Goal: Information Seeking & Learning: Learn about a topic

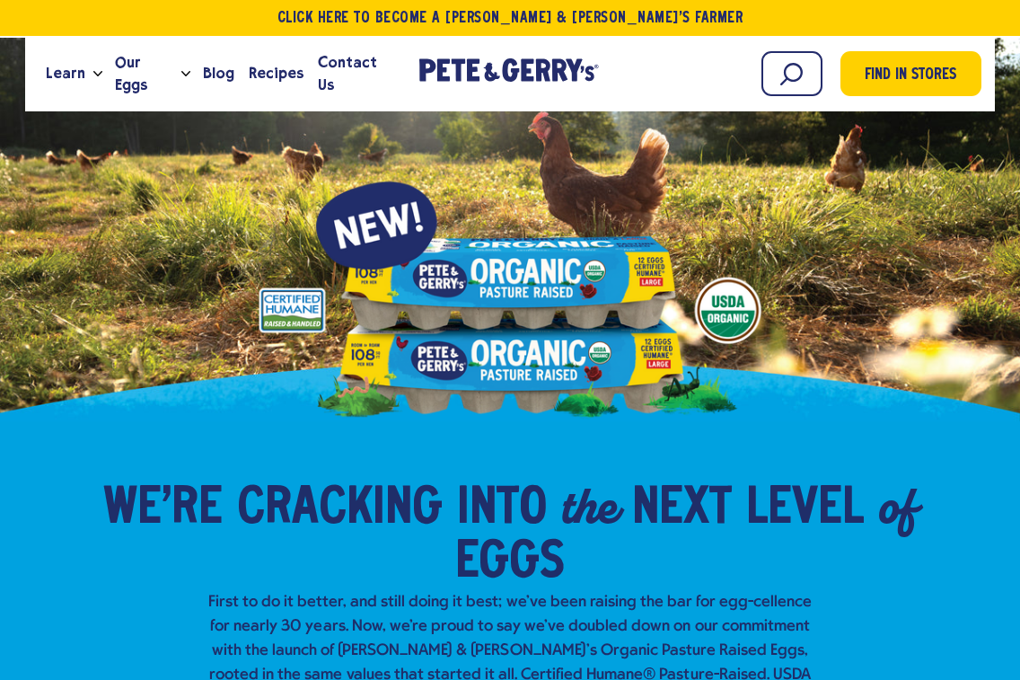
scroll to position [2, 0]
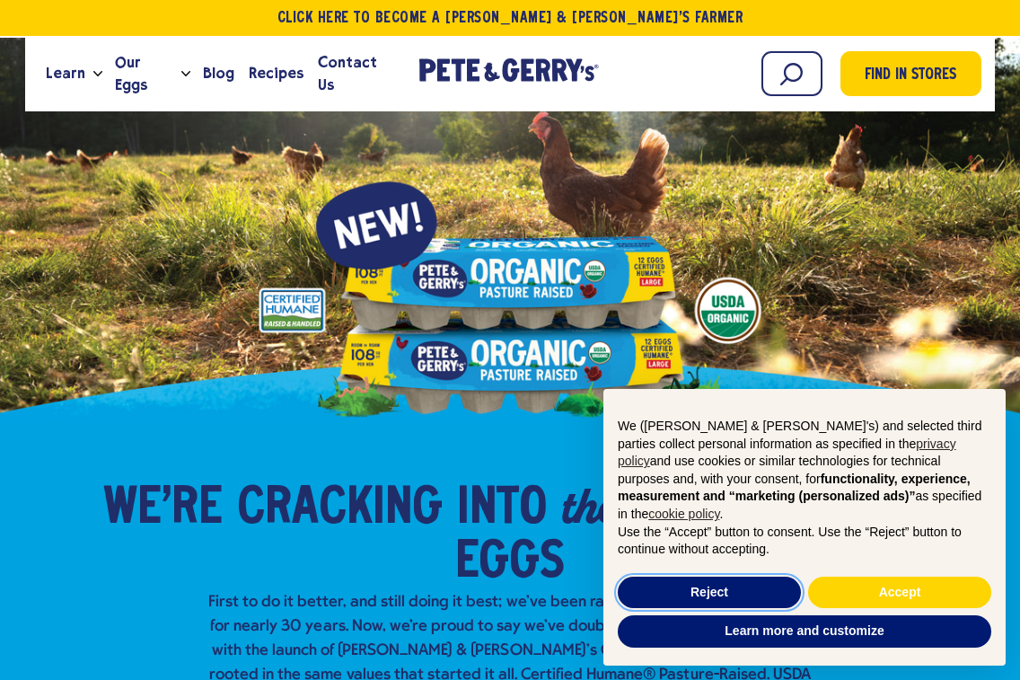
click at [707, 596] on button "Reject" at bounding box center [709, 592] width 183 height 32
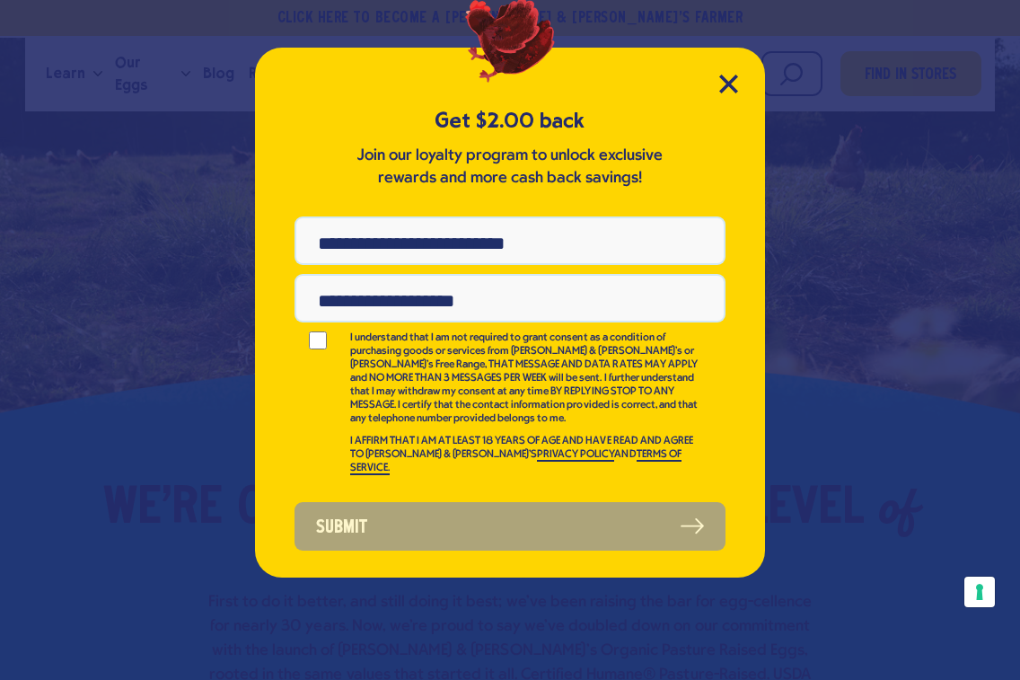
click at [725, 90] on icon "Close Modal" at bounding box center [728, 84] width 19 height 19
click at [731, 81] on icon "Close Modal" at bounding box center [728, 83] width 16 height 16
click at [731, 83] on icon "Close Modal" at bounding box center [728, 83] width 16 height 16
click at [730, 83] on icon "Close Modal" at bounding box center [728, 83] width 16 height 16
click at [726, 90] on icon "Close Modal" at bounding box center [728, 84] width 19 height 19
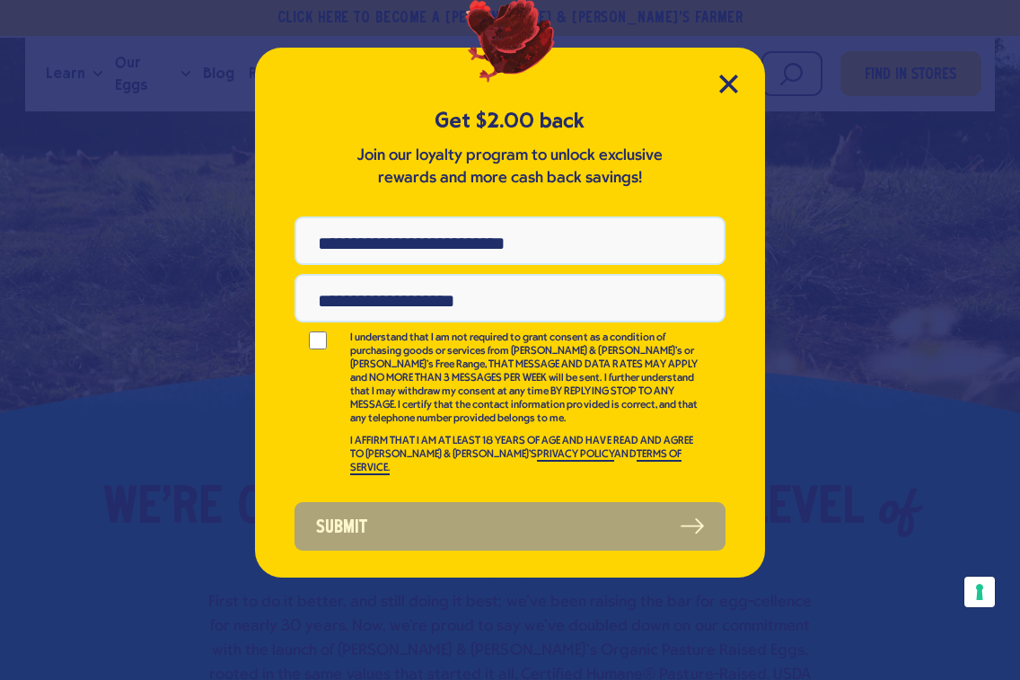
click at [726, 83] on icon "Close Modal" at bounding box center [728, 83] width 16 height 16
click at [731, 91] on icon "Close Modal" at bounding box center [728, 84] width 19 height 19
click at [730, 91] on icon "Close Modal" at bounding box center [728, 84] width 19 height 19
click at [731, 92] on icon "Close Modal" at bounding box center [728, 84] width 19 height 19
click at [730, 91] on icon "Close Modal" at bounding box center [728, 84] width 19 height 19
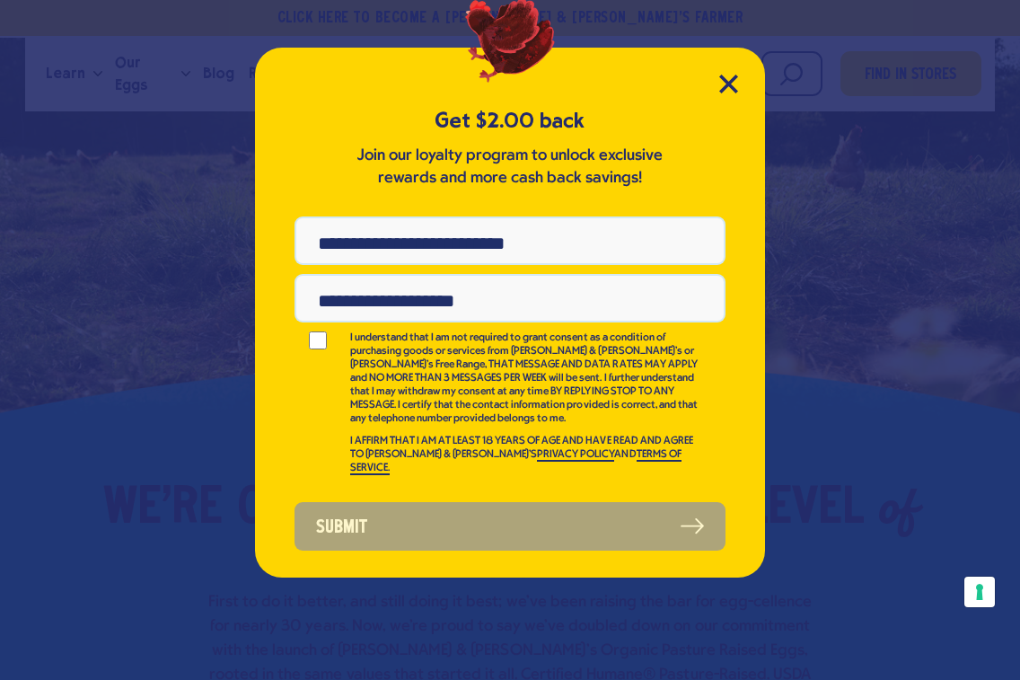
click at [727, 90] on icon "Close Modal" at bounding box center [728, 84] width 19 height 19
click at [732, 91] on icon "Close Modal" at bounding box center [728, 84] width 19 height 19
click at [729, 87] on icon "Close Modal" at bounding box center [728, 84] width 19 height 19
click at [726, 83] on icon "Close Modal" at bounding box center [728, 83] width 16 height 16
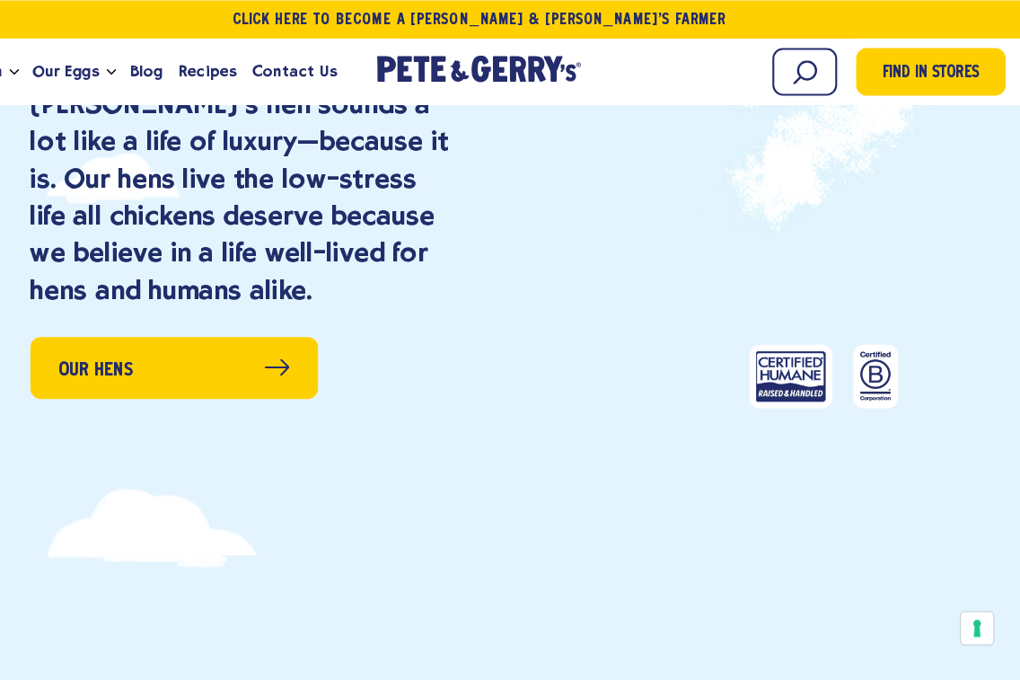
scroll to position [2163, 0]
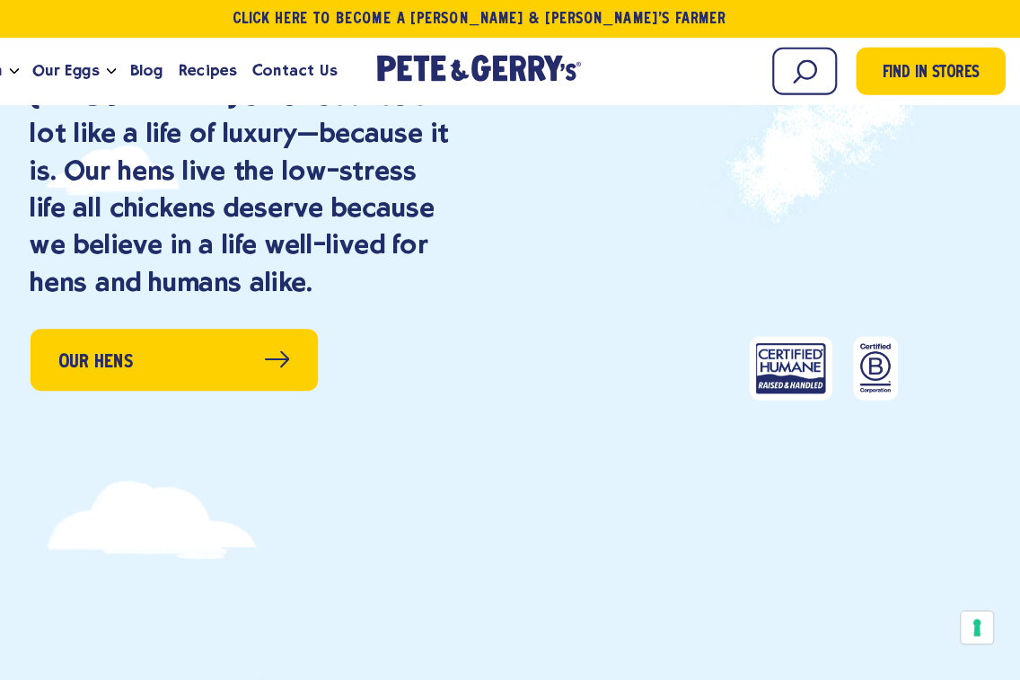
click at [113, 328] on span "Our Hens" at bounding box center [148, 342] width 71 height 28
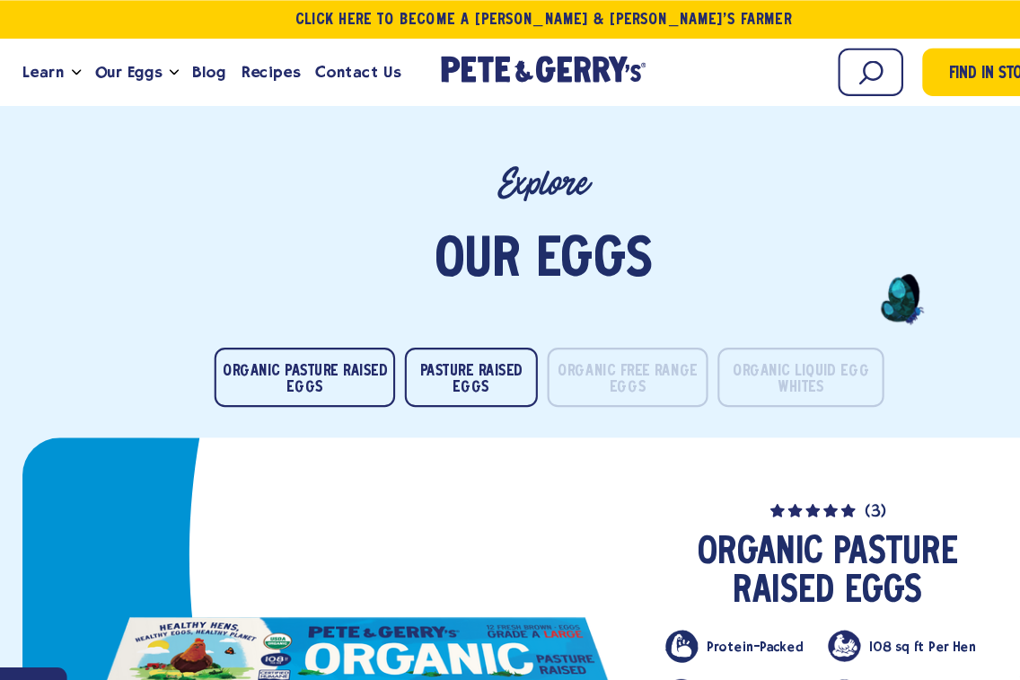
click at [553, 326] on button "Organic Free Range Eggs" at bounding box center [590, 354] width 152 height 56
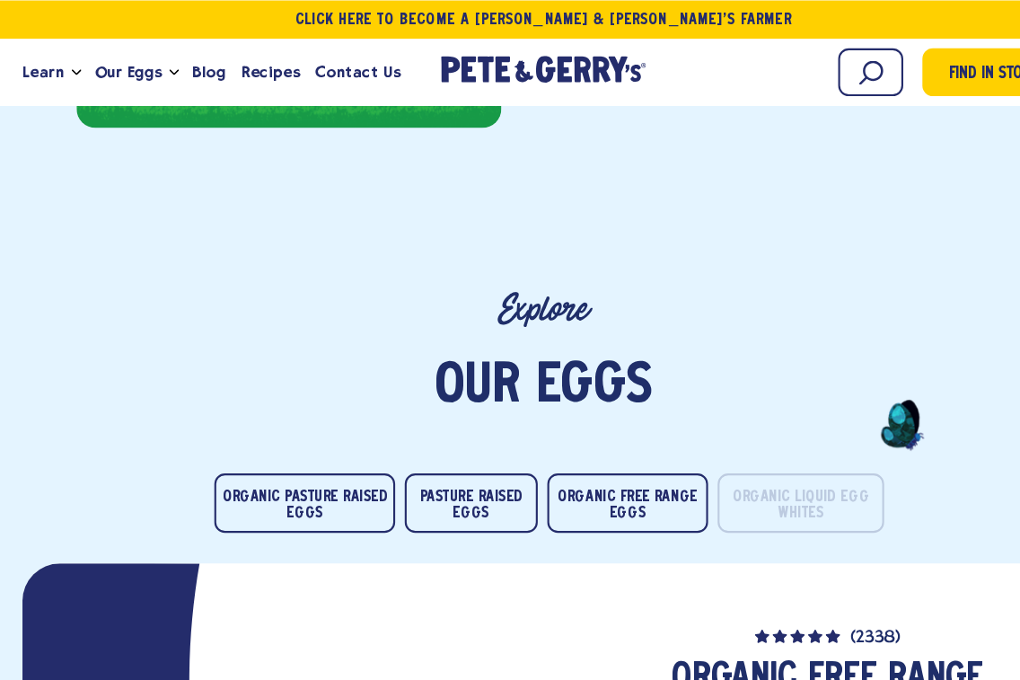
scroll to position [3398, 0]
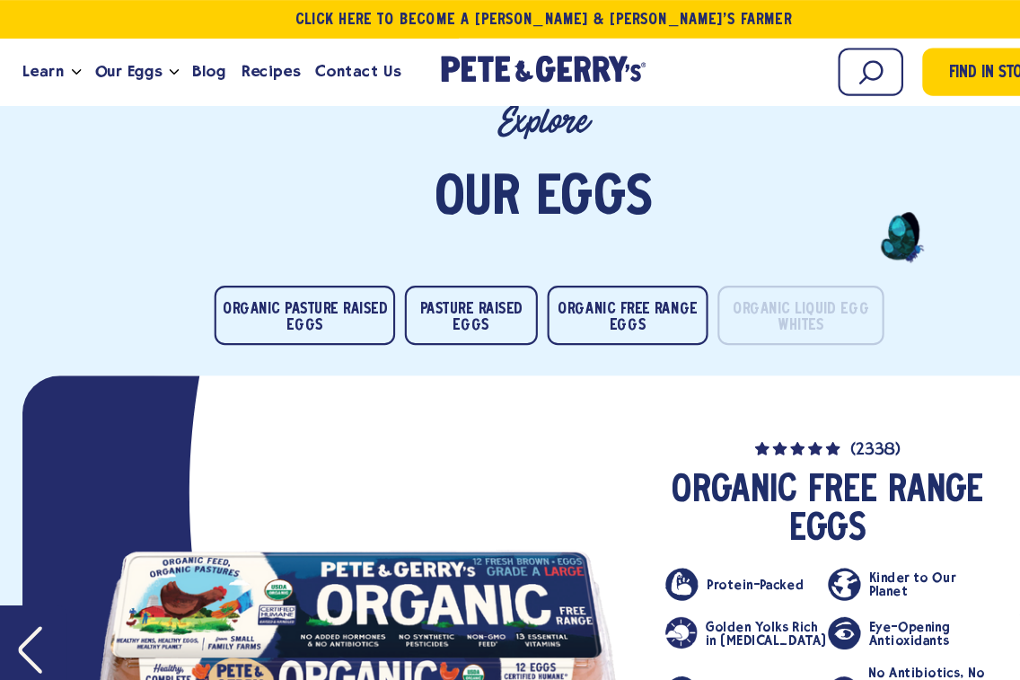
click at [424, 268] on button "Pasture Raised Eggs" at bounding box center [442, 296] width 124 height 56
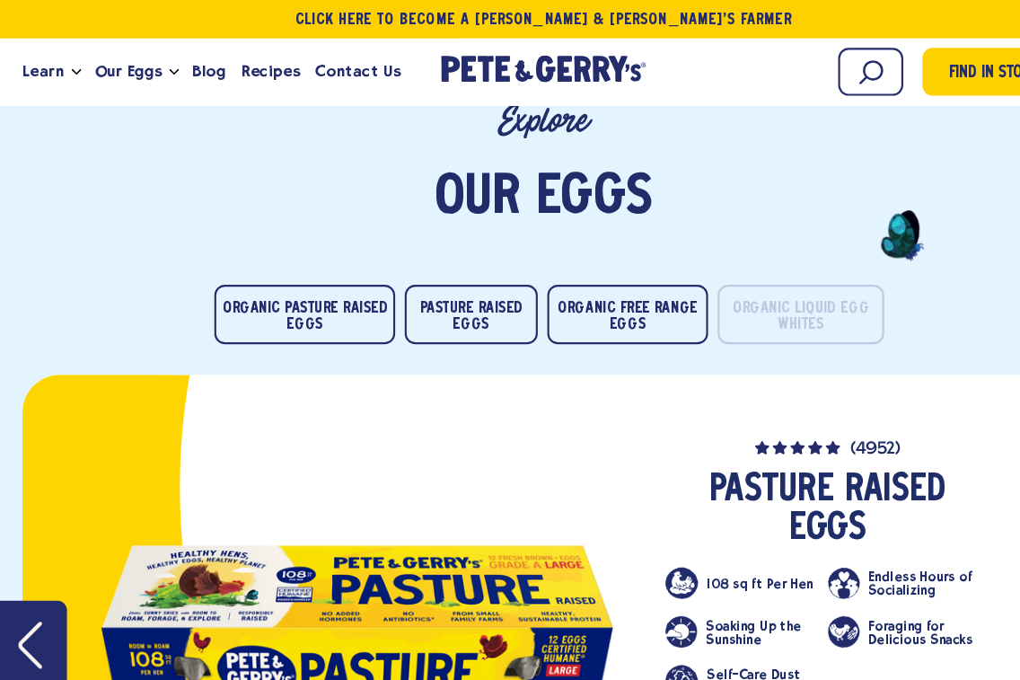
click at [242, 268] on button "Organic Pasture Raised Eggs" at bounding box center [286, 296] width 170 height 56
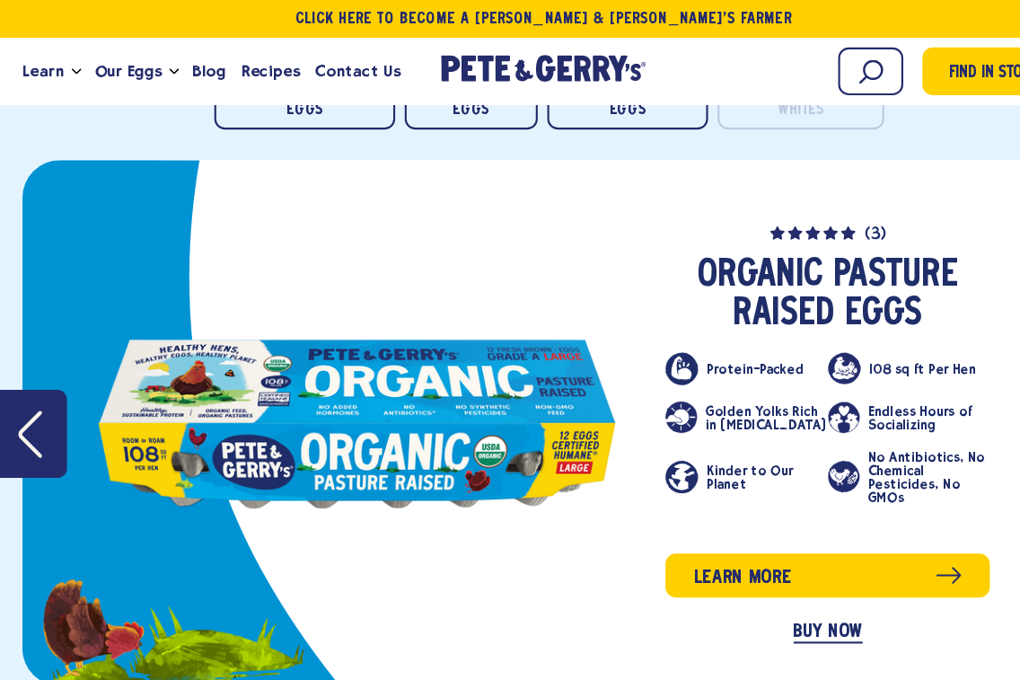
scroll to position [3598, 0]
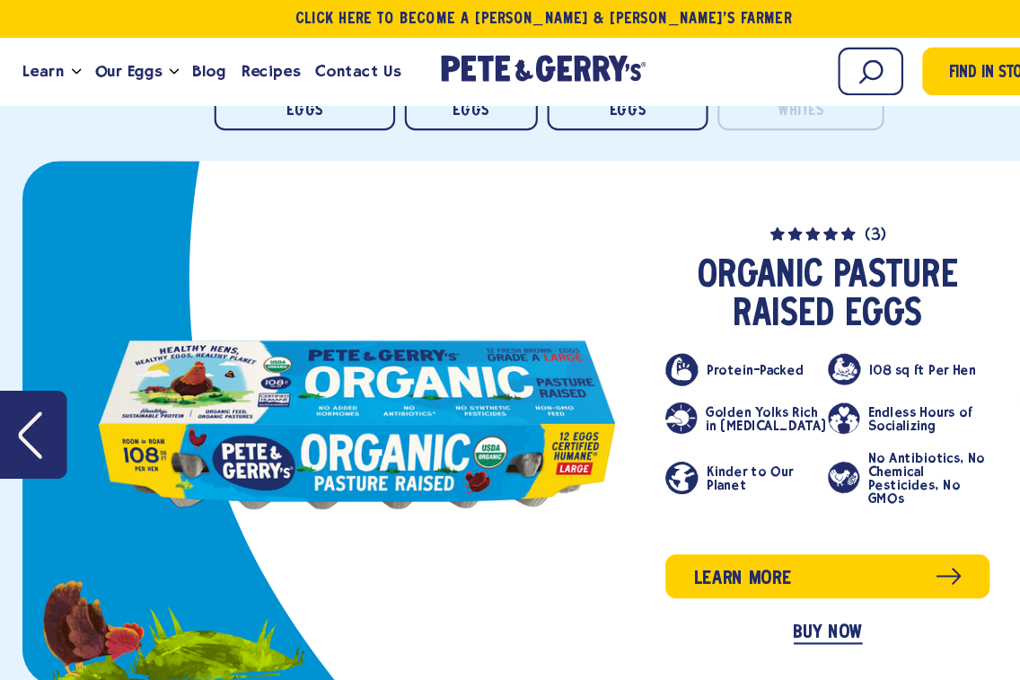
click at [686, 530] on span "Learn more" at bounding box center [697, 544] width 92 height 28
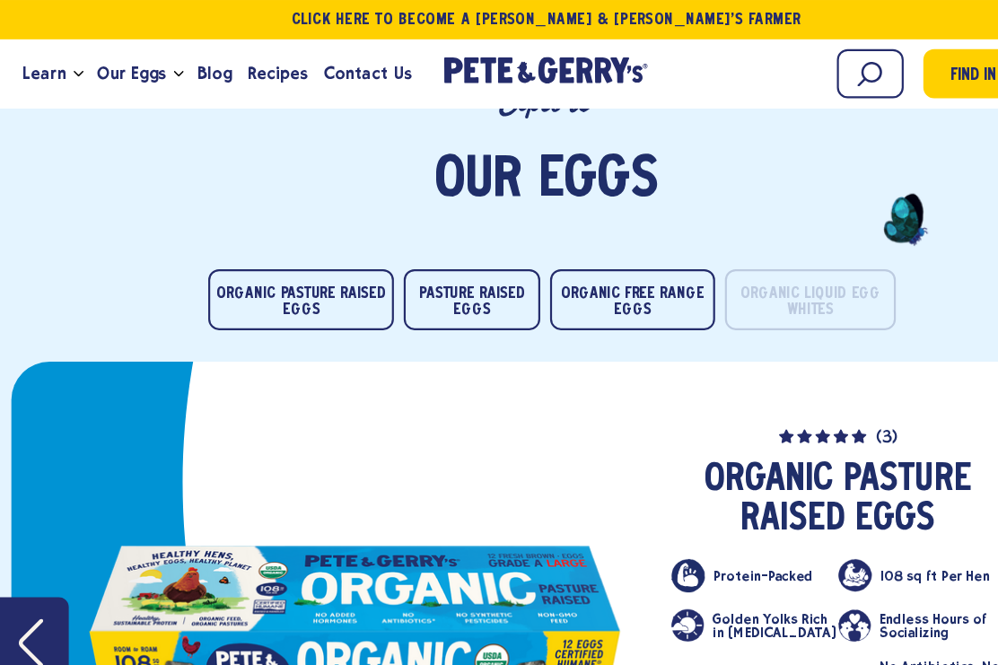
scroll to position [3411, 0]
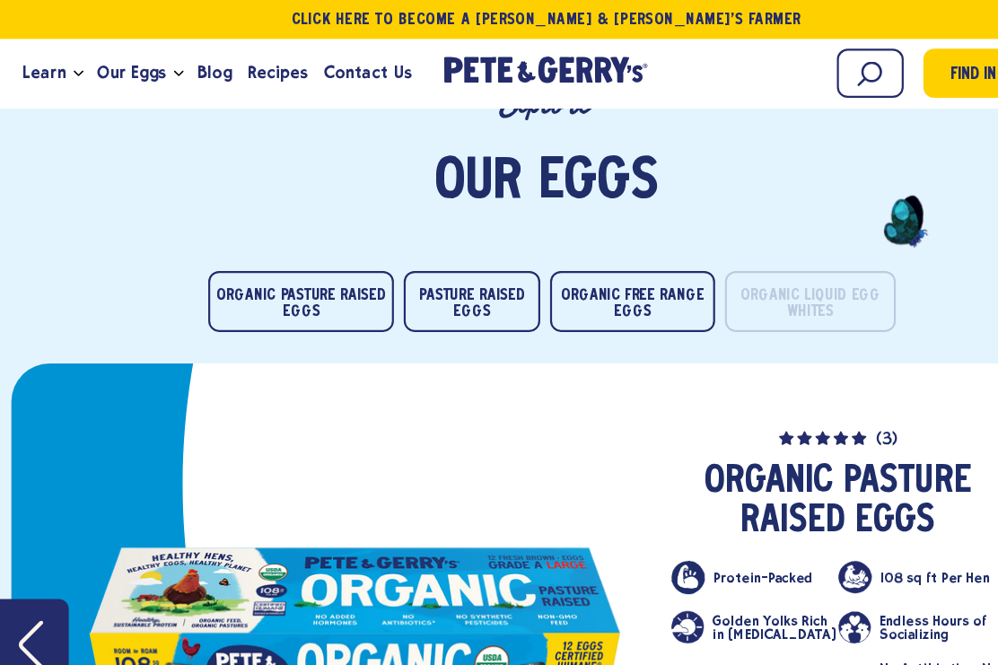
click at [559, 248] on button "Organic Free Range Eggs" at bounding box center [579, 276] width 152 height 56
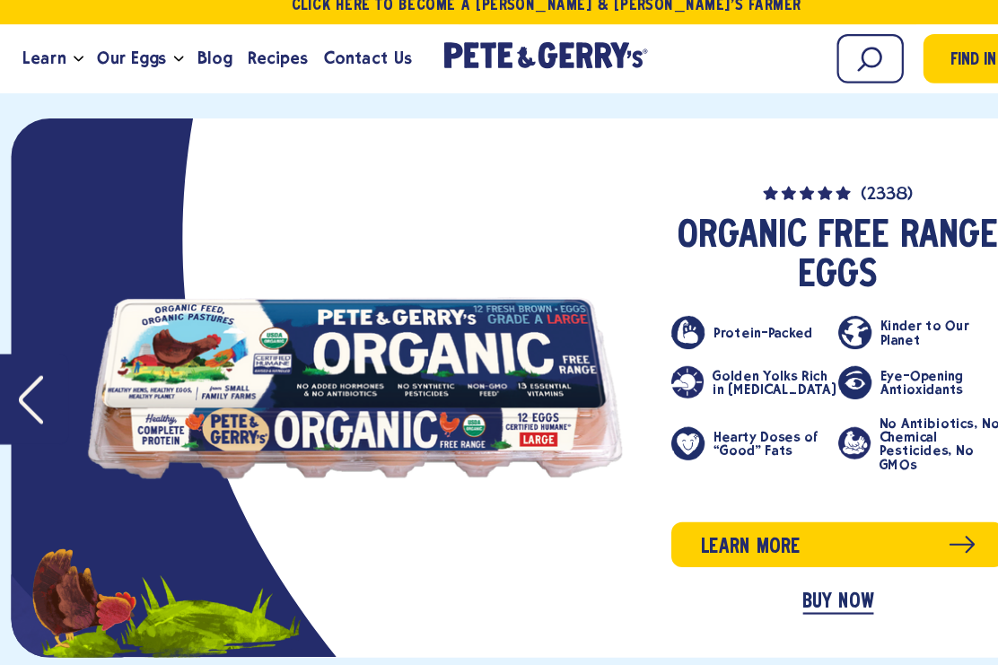
scroll to position [3623, 0]
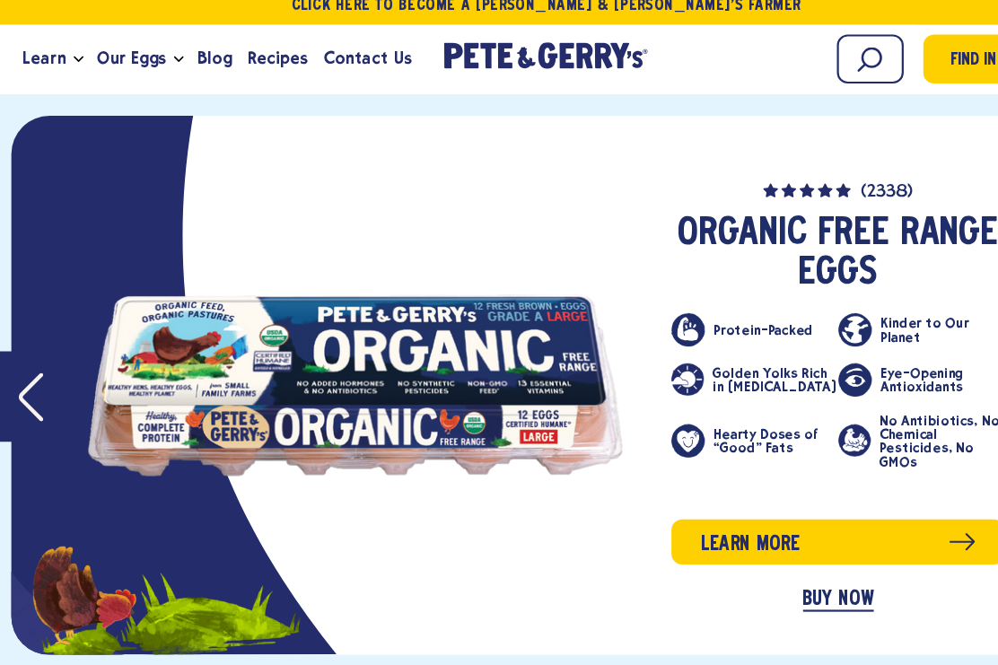
click at [680, 497] on span "Learn more" at bounding box center [686, 511] width 92 height 28
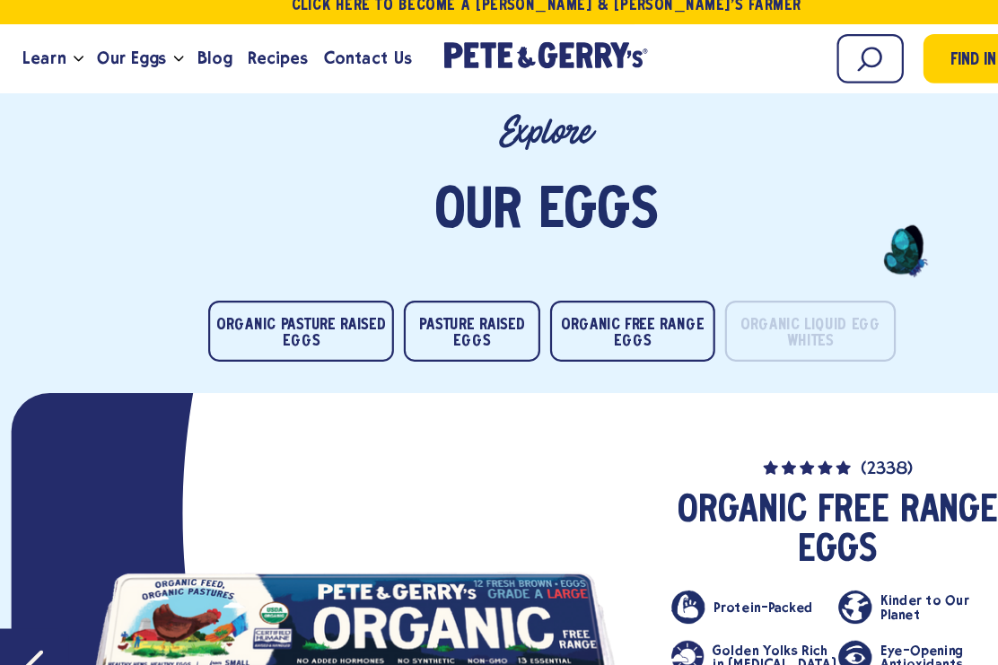
scroll to position [3372, 0]
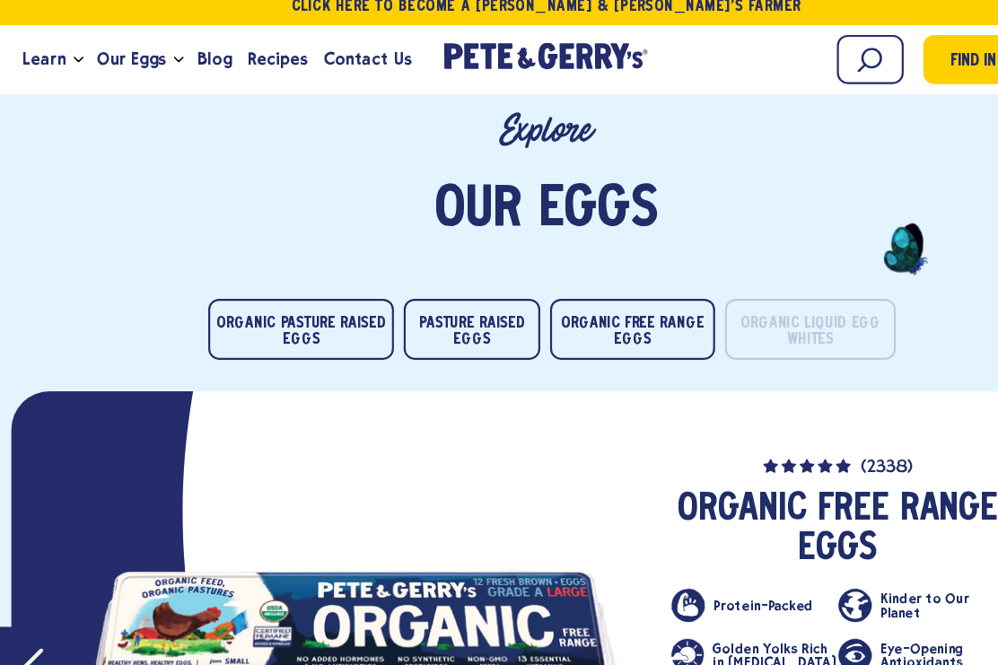
click at [257, 286] on button "Organic Pasture Raised Eggs" at bounding box center [275, 314] width 170 height 56
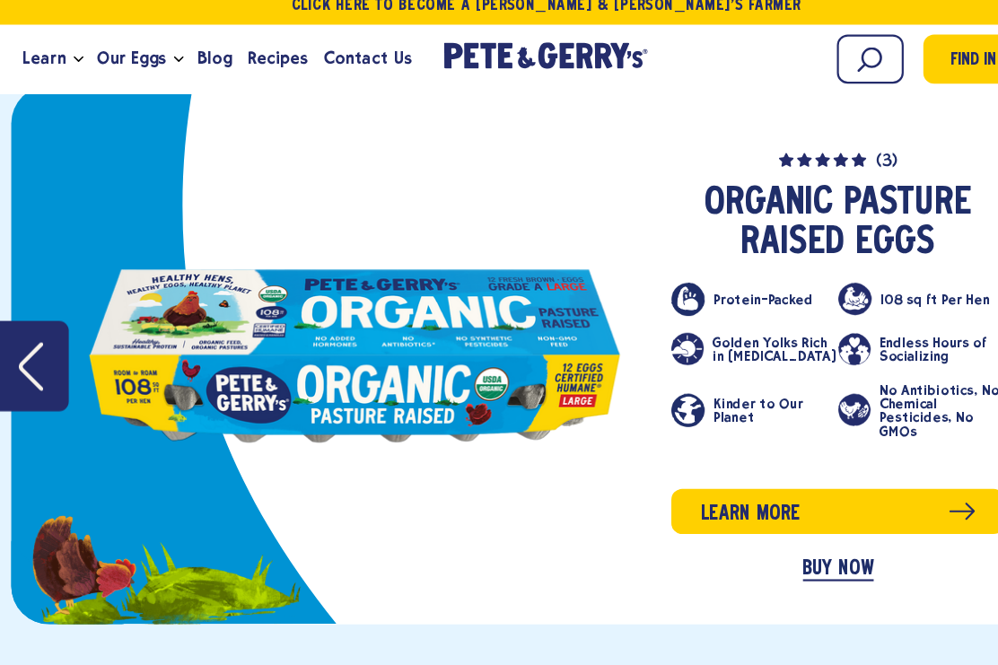
scroll to position [3651, 0]
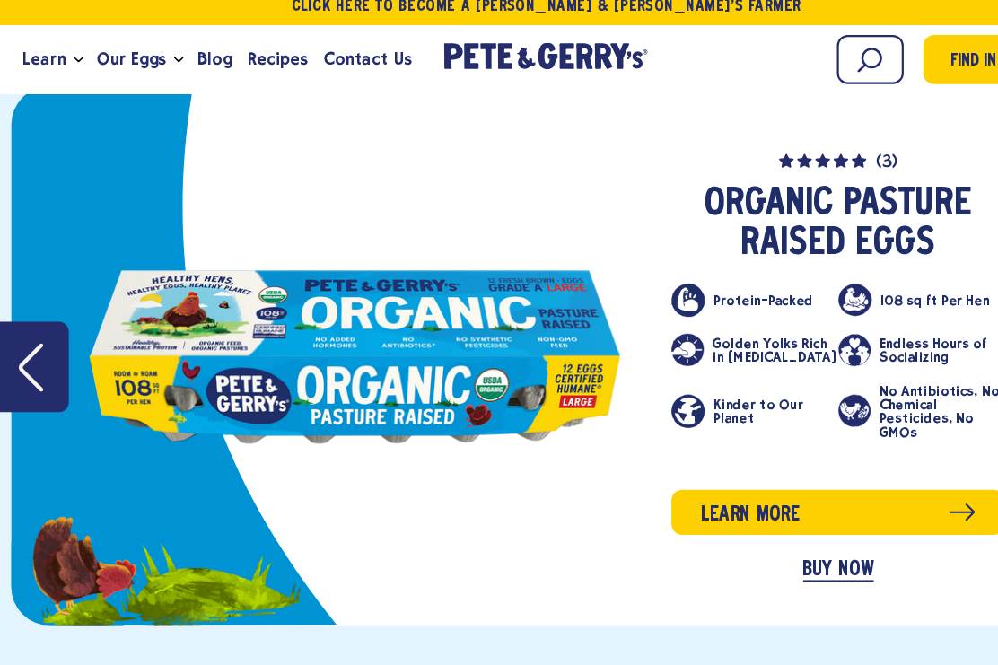
click at [663, 470] on span "Learn more" at bounding box center [686, 484] width 92 height 28
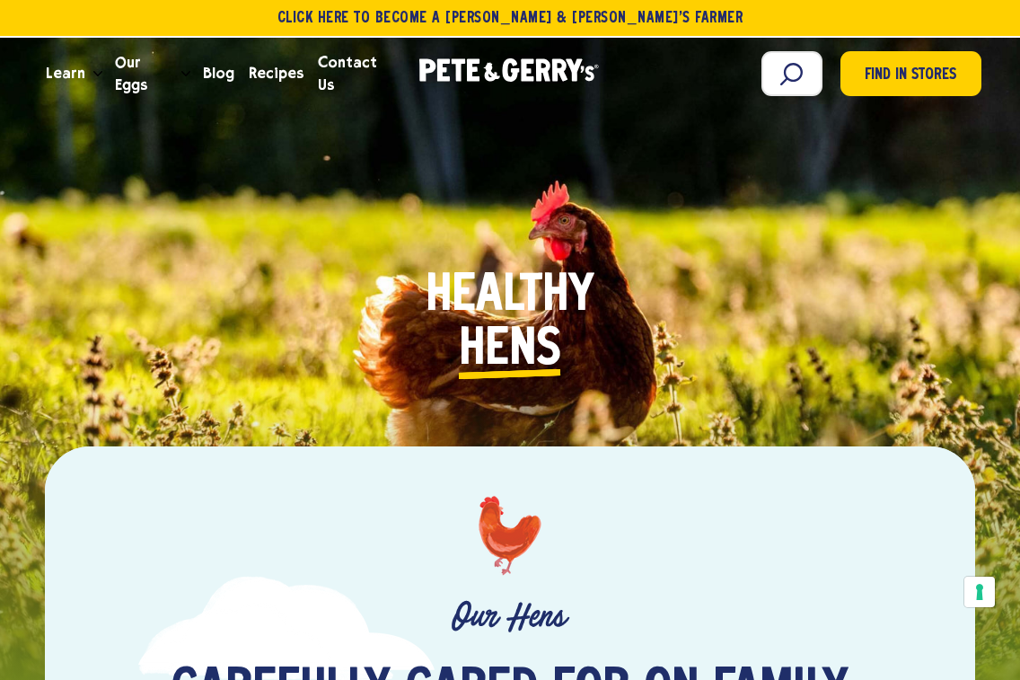
click at [266, 270] on div "Healthy H e n s E g g s P l a n e t" at bounding box center [510, 341] width 850 height 385
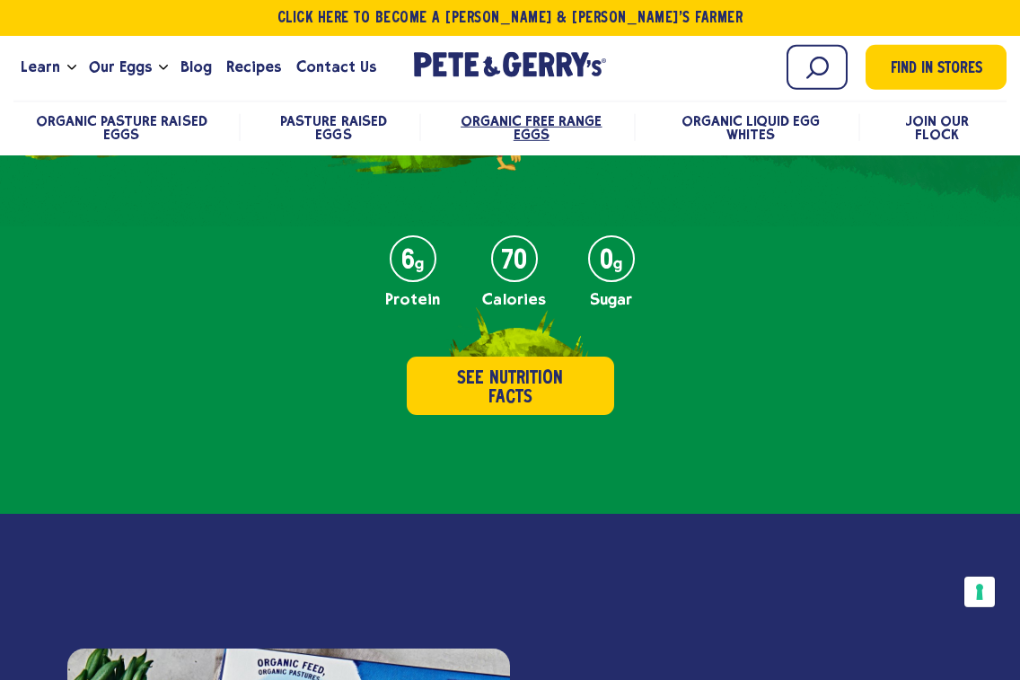
scroll to position [795, 0]
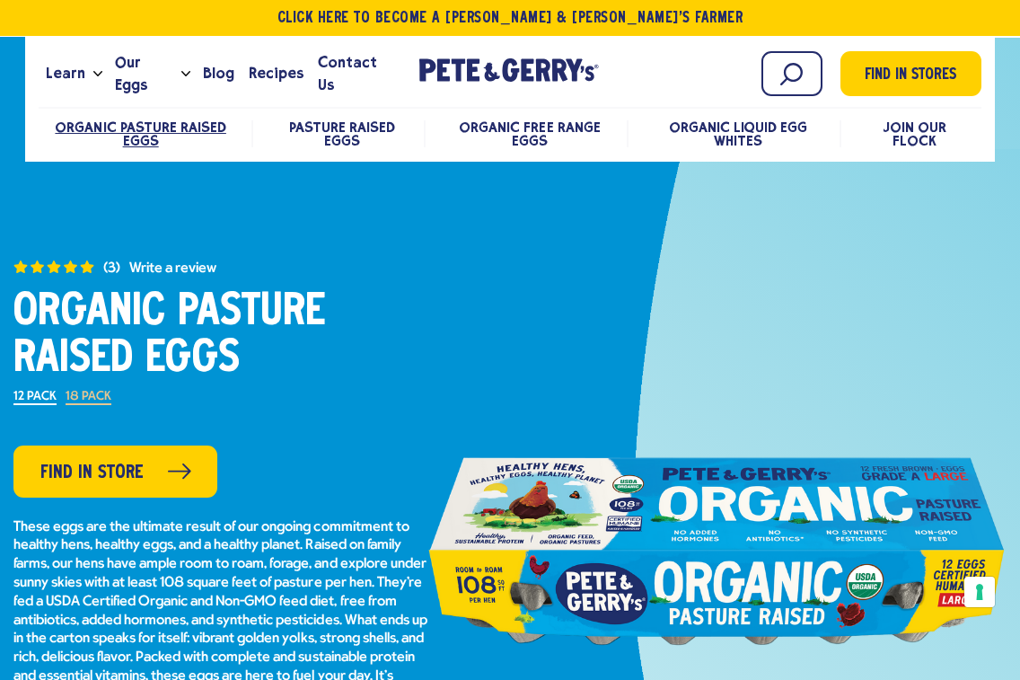
click at [487, 73] on icon at bounding box center [492, 72] width 16 height 19
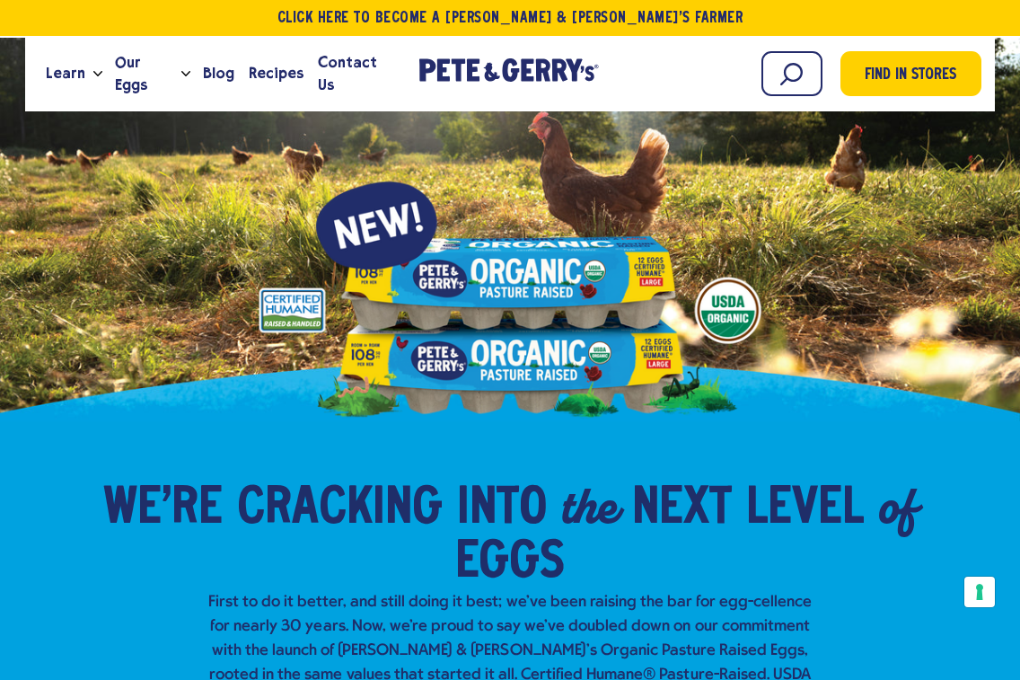
click at [172, 69] on span "Our Eggs" at bounding box center [144, 73] width 59 height 45
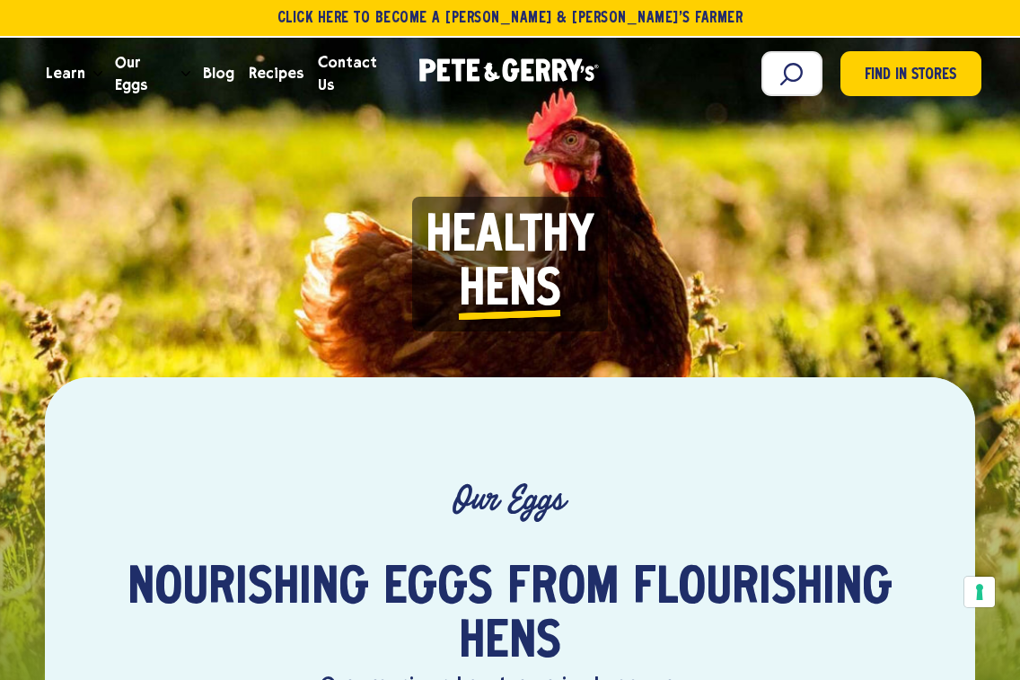
click at [75, 73] on span "Learn" at bounding box center [66, 73] width 40 height 22
click at [81, 82] on span "Learn" at bounding box center [66, 73] width 40 height 22
click at [83, 72] on link "Learn" at bounding box center [66, 73] width 54 height 48
click at [81, 81] on span "Learn" at bounding box center [66, 73] width 40 height 22
click at [79, 75] on span "Learn" at bounding box center [66, 73] width 40 height 22
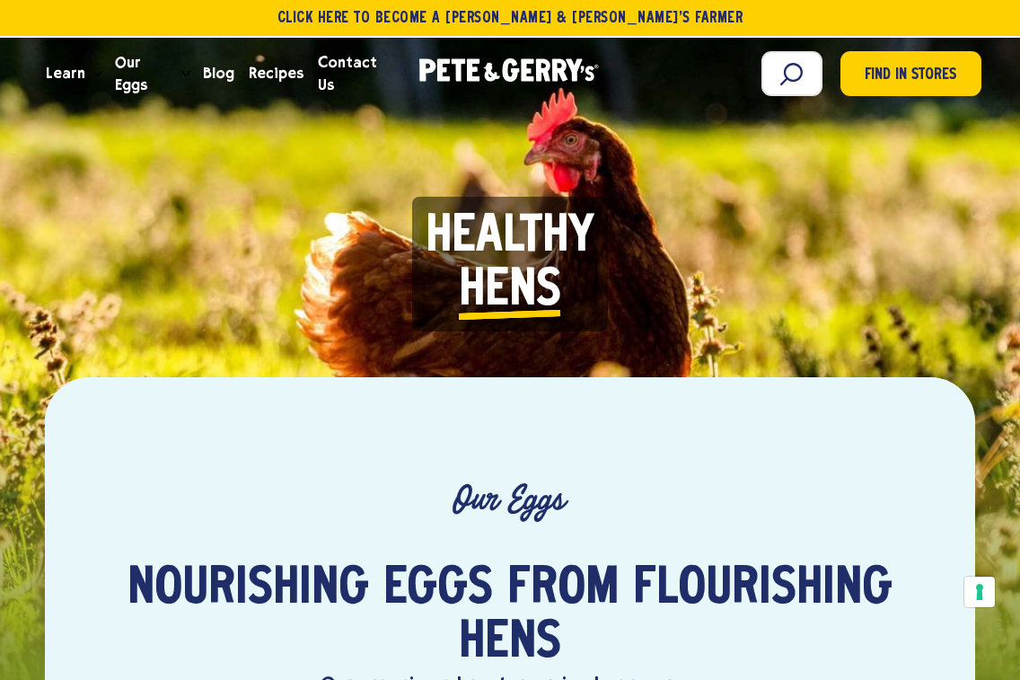
click at [84, 75] on link "Learn" at bounding box center [66, 73] width 54 height 48
click at [61, 73] on span "Learn" at bounding box center [66, 73] width 40 height 22
click at [52, 70] on span "Learn" at bounding box center [66, 73] width 40 height 22
click at [87, 74] on link "Learn" at bounding box center [66, 73] width 54 height 48
click at [84, 75] on link "Learn" at bounding box center [66, 73] width 54 height 48
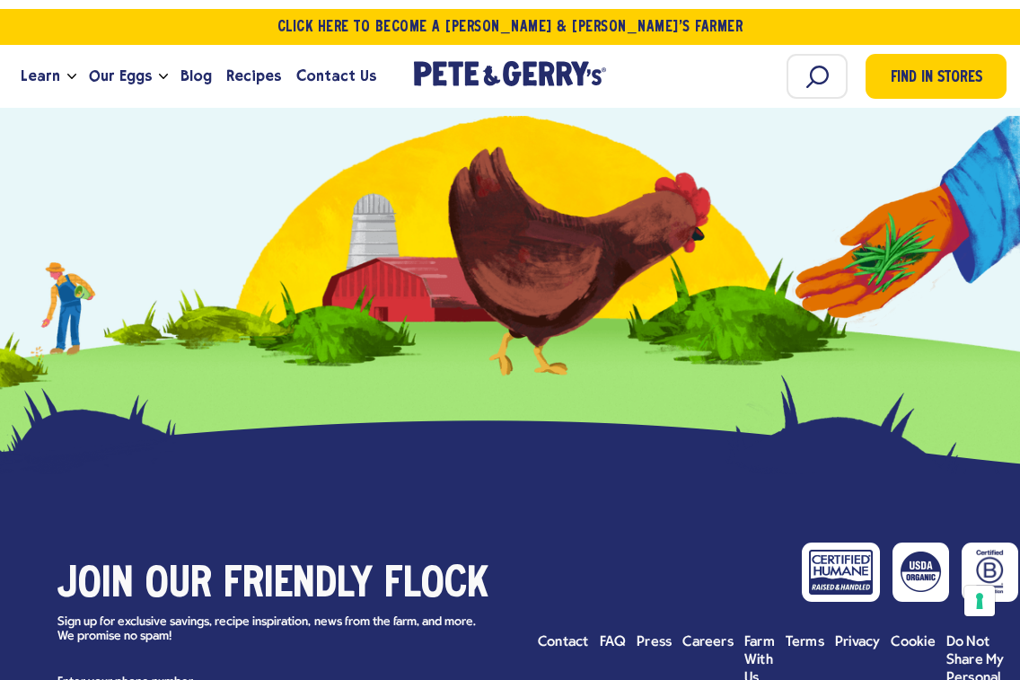
scroll to position [5453, 0]
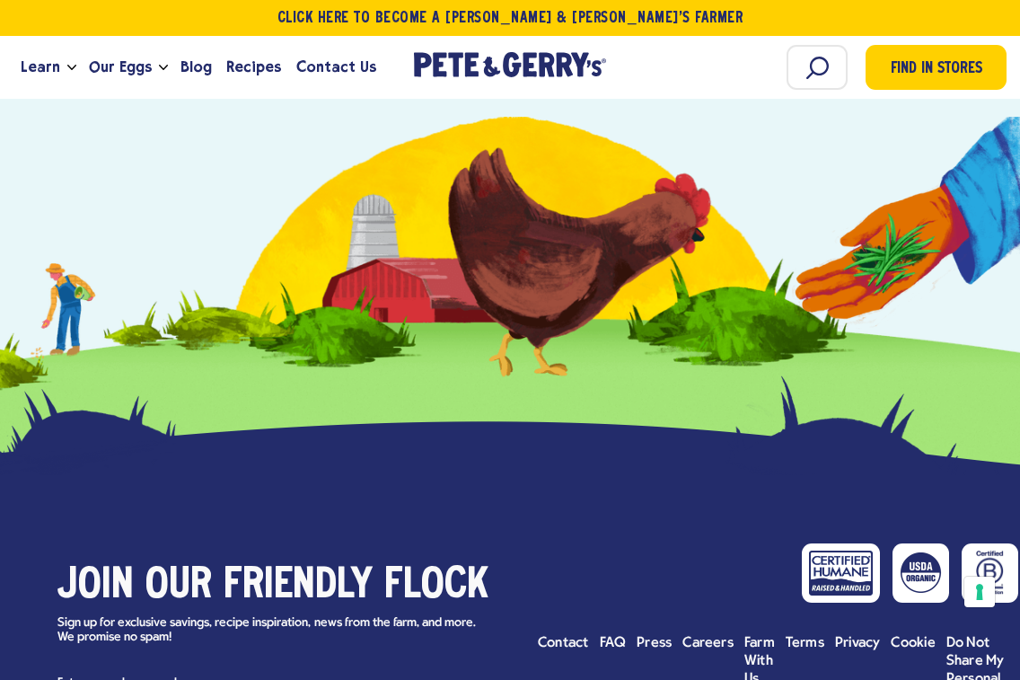
click at [605, 636] on span "FAQ" at bounding box center [613, 643] width 27 height 14
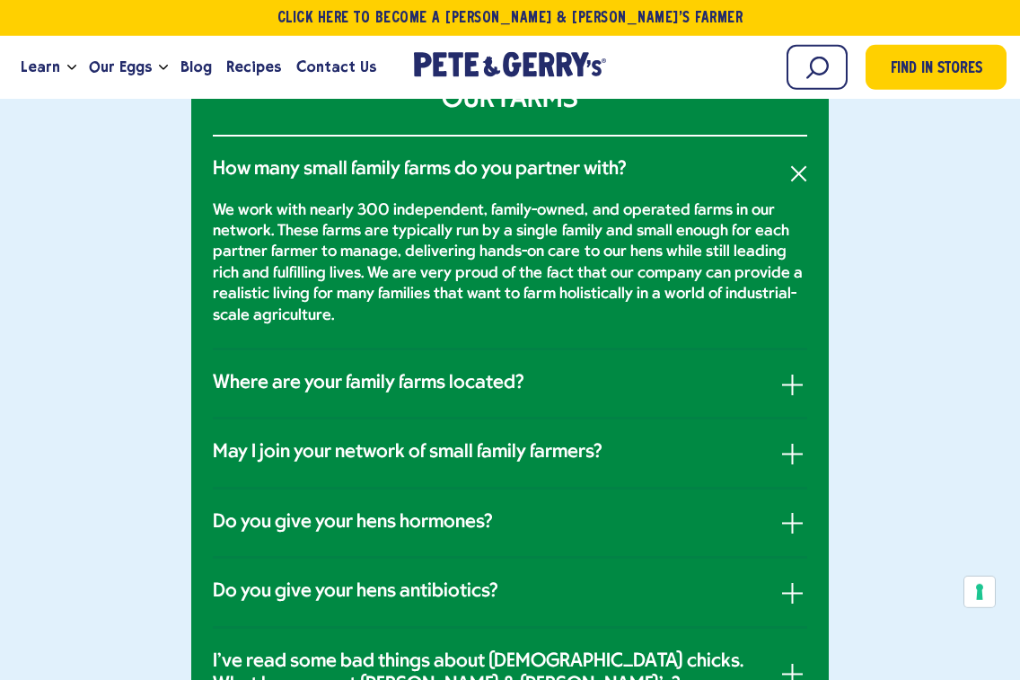
scroll to position [822, 0]
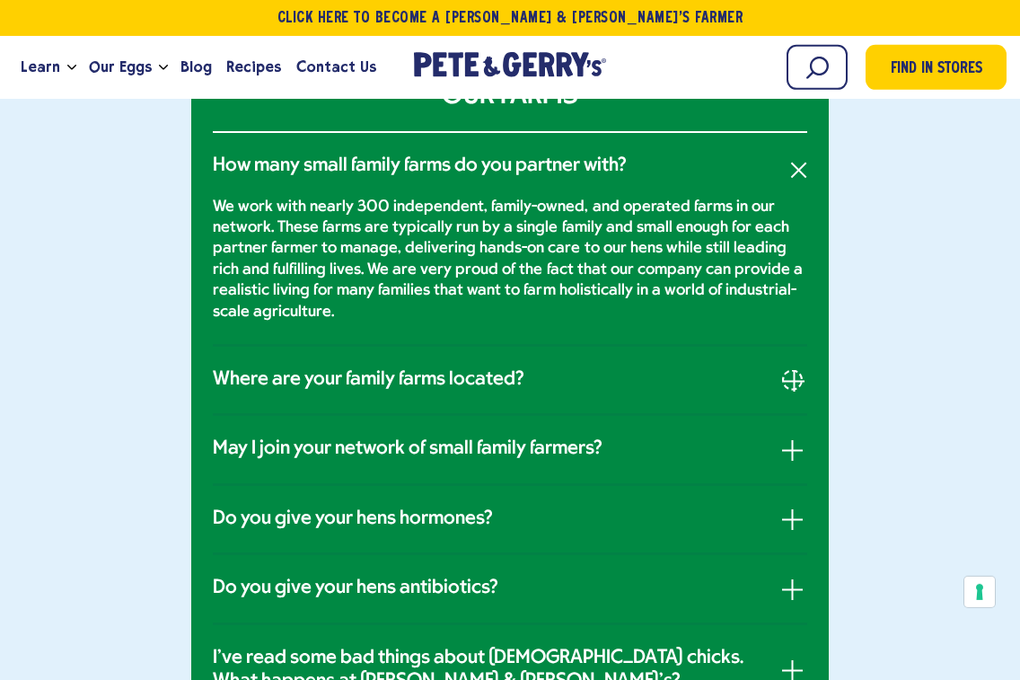
click at [784, 384] on button "button" at bounding box center [792, 380] width 21 height 21
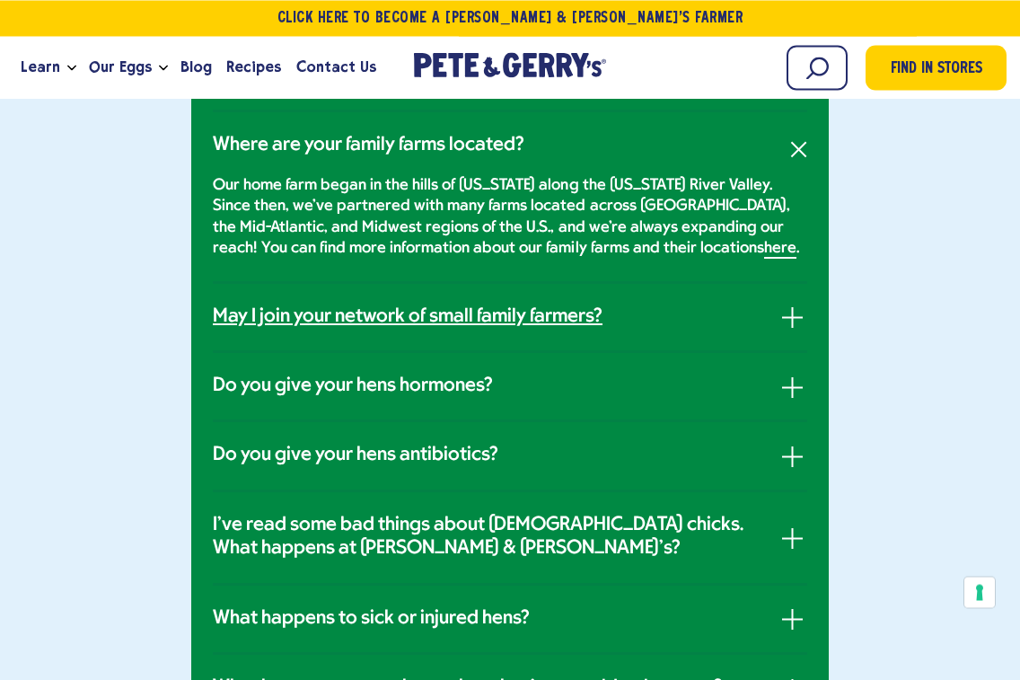
click at [259, 323] on h3 "May I join your network of small family farmers?" at bounding box center [408, 316] width 390 height 23
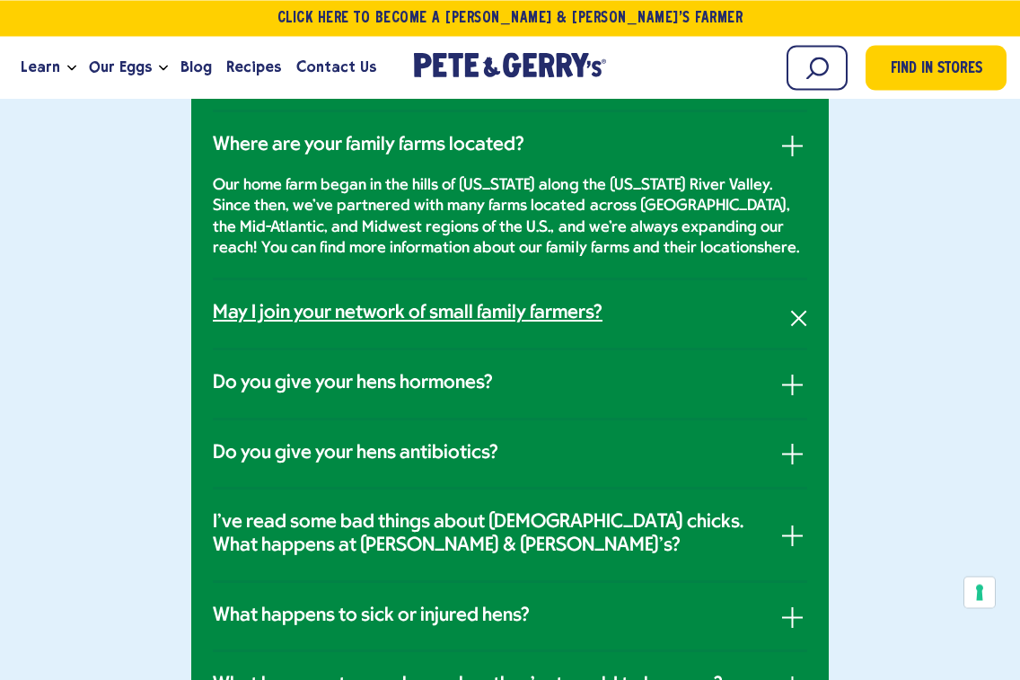
scroll to position [913, 0]
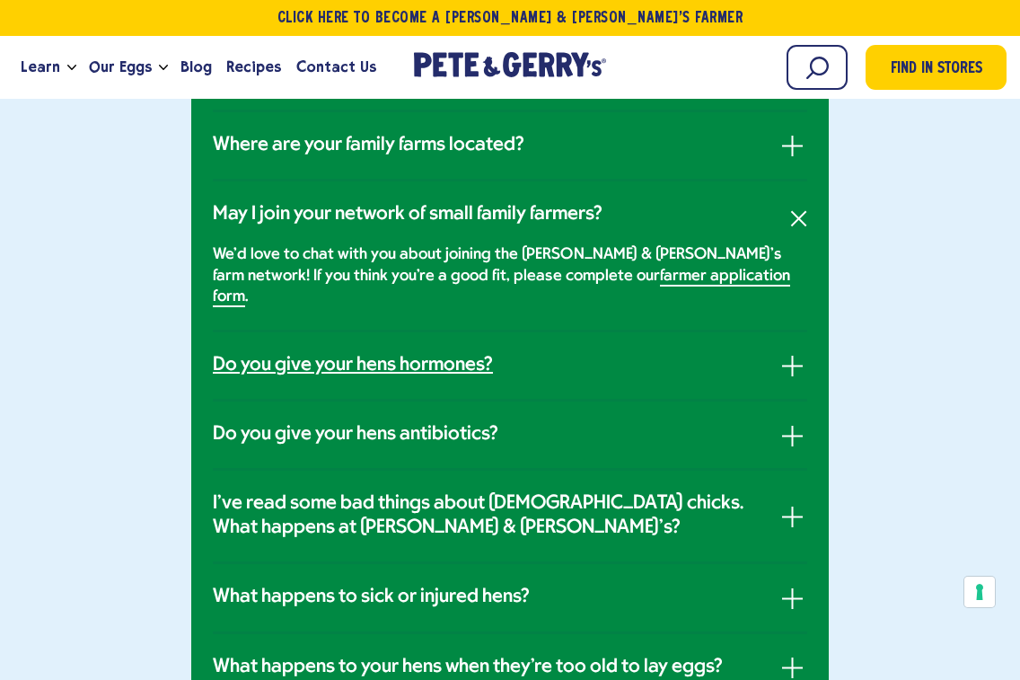
click at [260, 354] on h3 "Do you give your hens hormones?" at bounding box center [353, 365] width 280 height 23
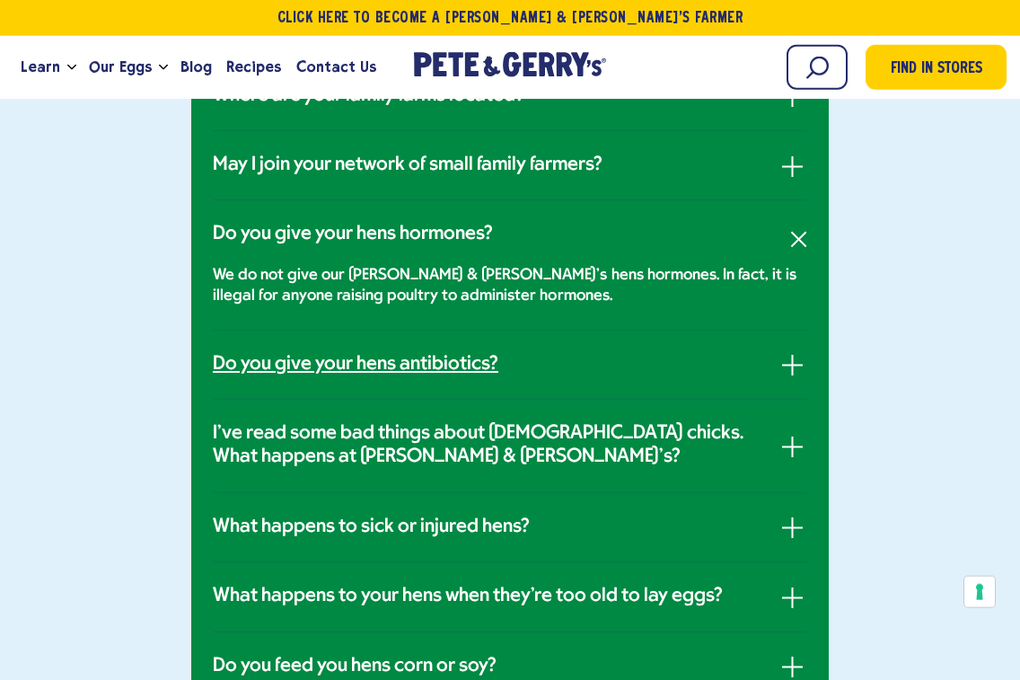
click at [259, 368] on h3 "Do you give your hens antibiotics?" at bounding box center [355, 364] width 285 height 23
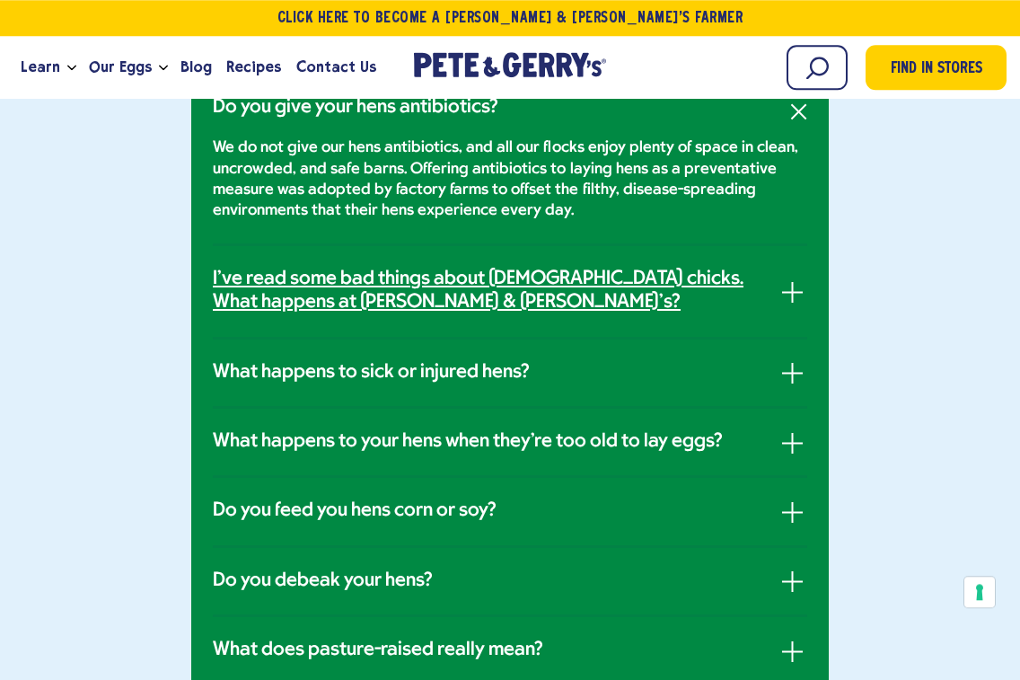
click at [247, 300] on h3 "I've read some bad things about male chicks. What happens at Pete & Gerry's?" at bounding box center [492, 292] width 558 height 48
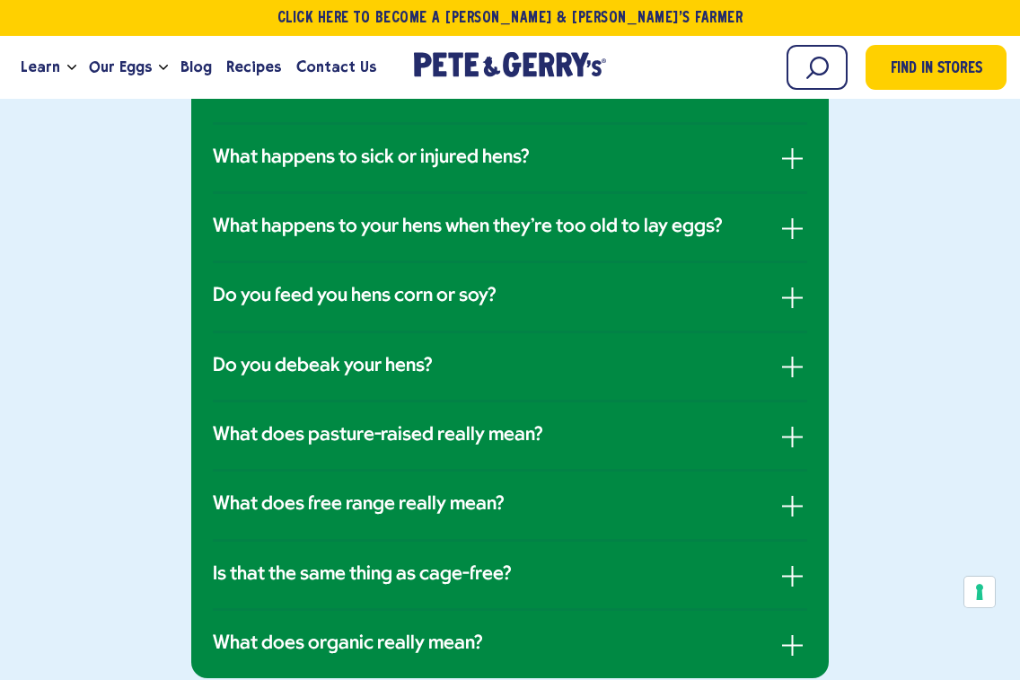
scroll to position [2357, 0]
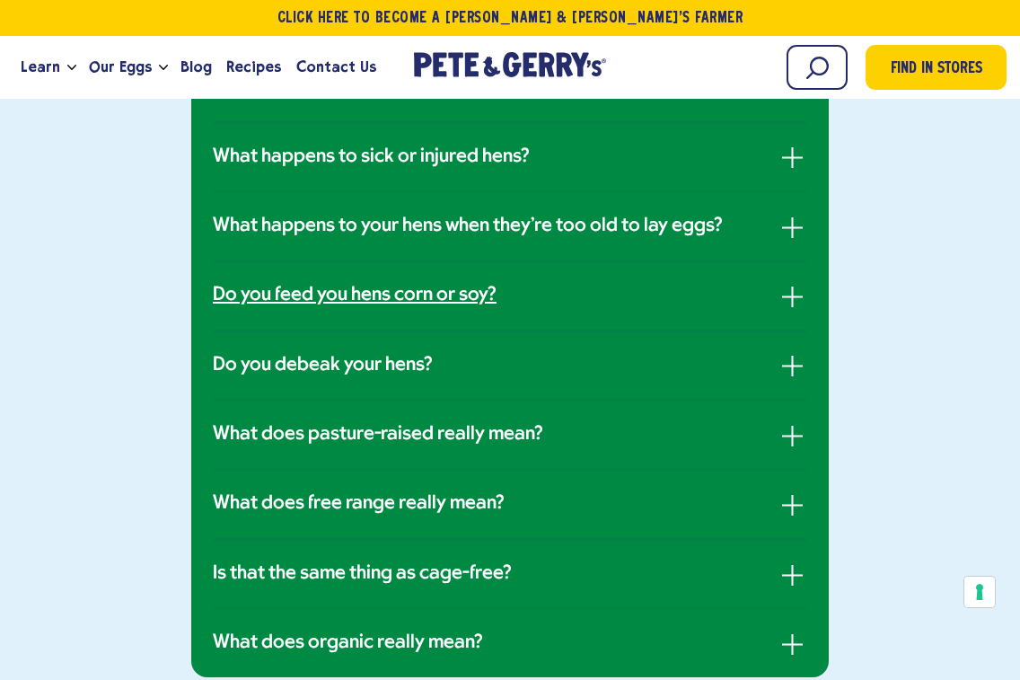
click at [238, 284] on h3 "Do you feed you hens corn or soy?" at bounding box center [355, 295] width 284 height 23
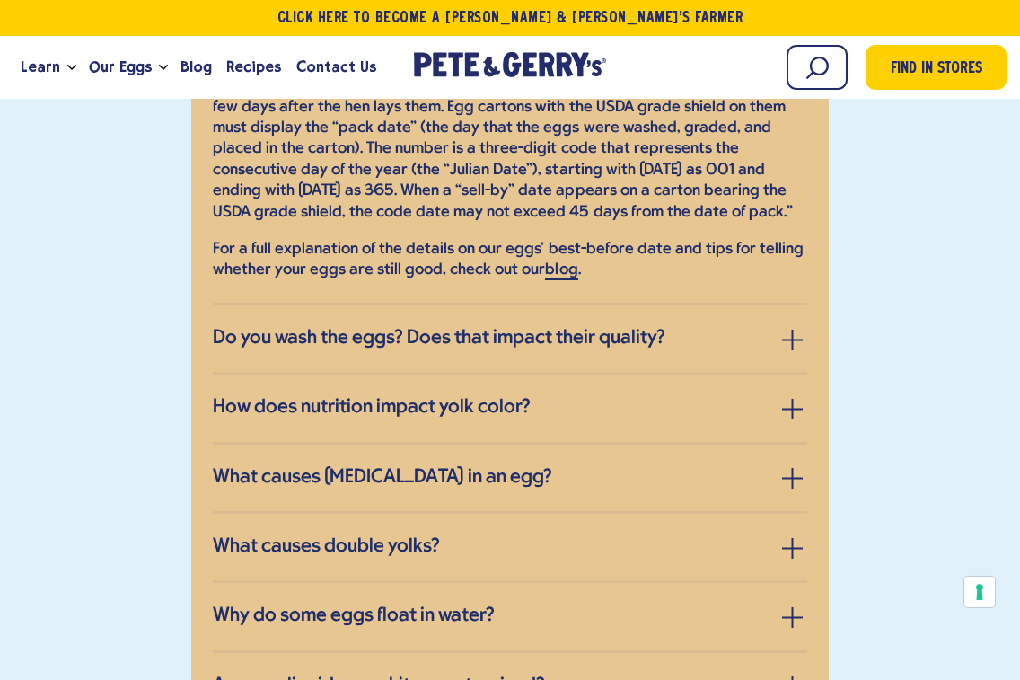
scroll to position [2528, 0]
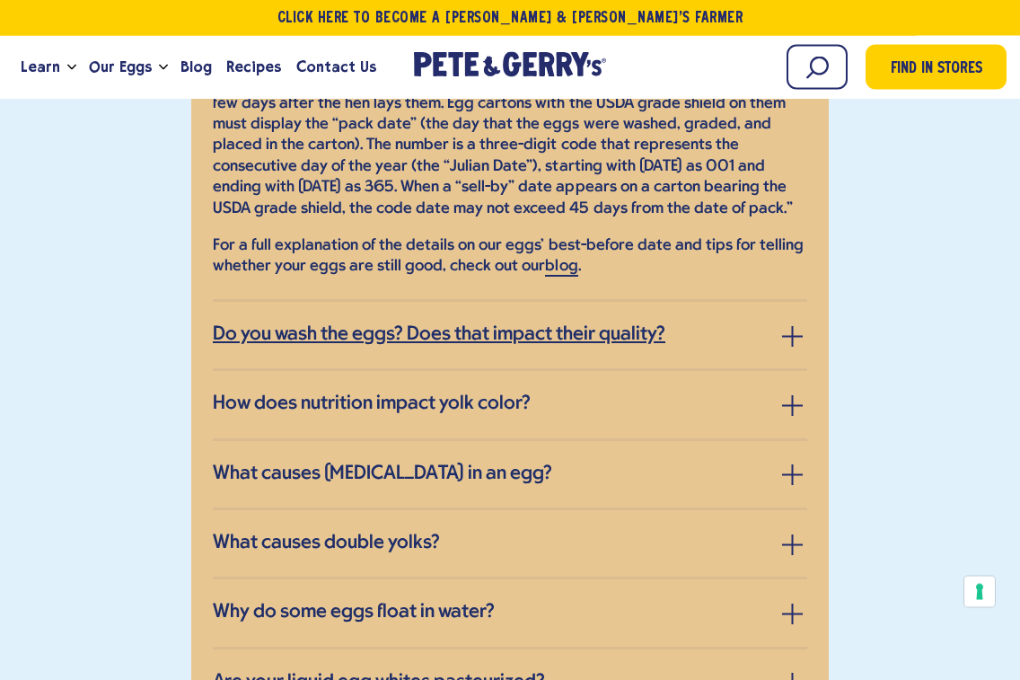
click at [245, 324] on h3 "Do you wash the eggs? Does that impact their quality?" at bounding box center [439, 335] width 452 height 23
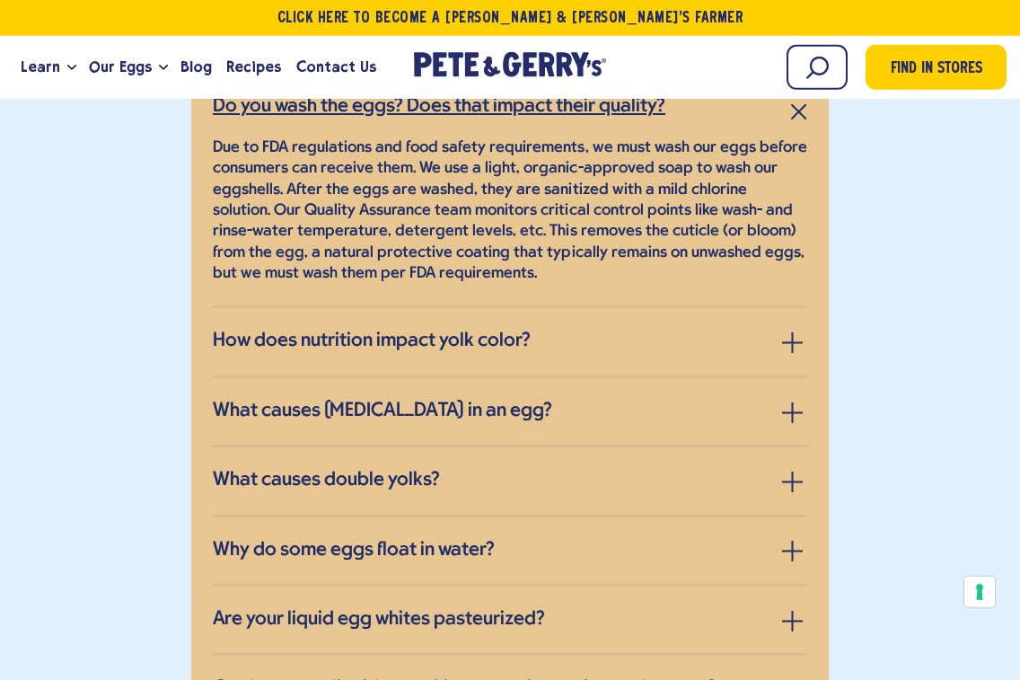
scroll to position [2413, 0]
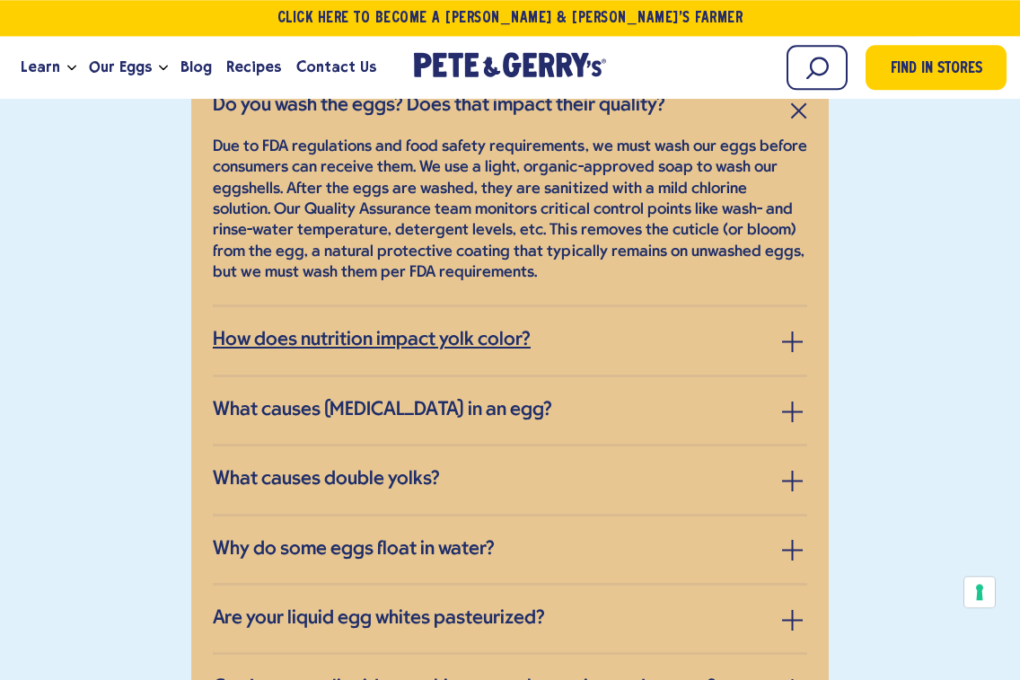
click at [236, 329] on h3 "How does nutrition impact yolk color?" at bounding box center [372, 340] width 318 height 23
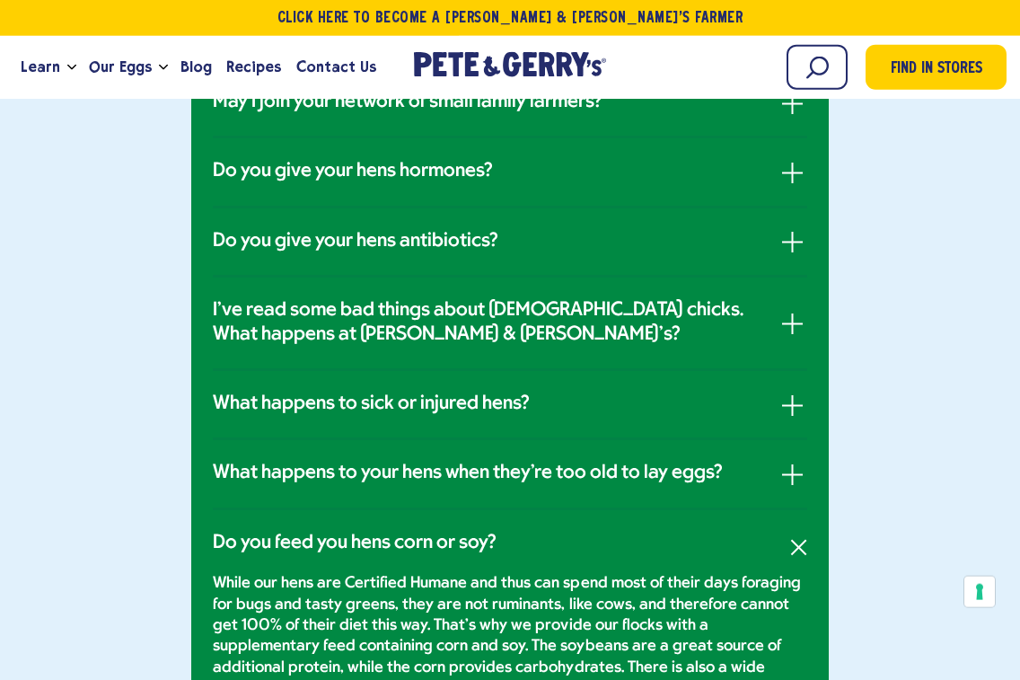
scroll to position [1095, 0]
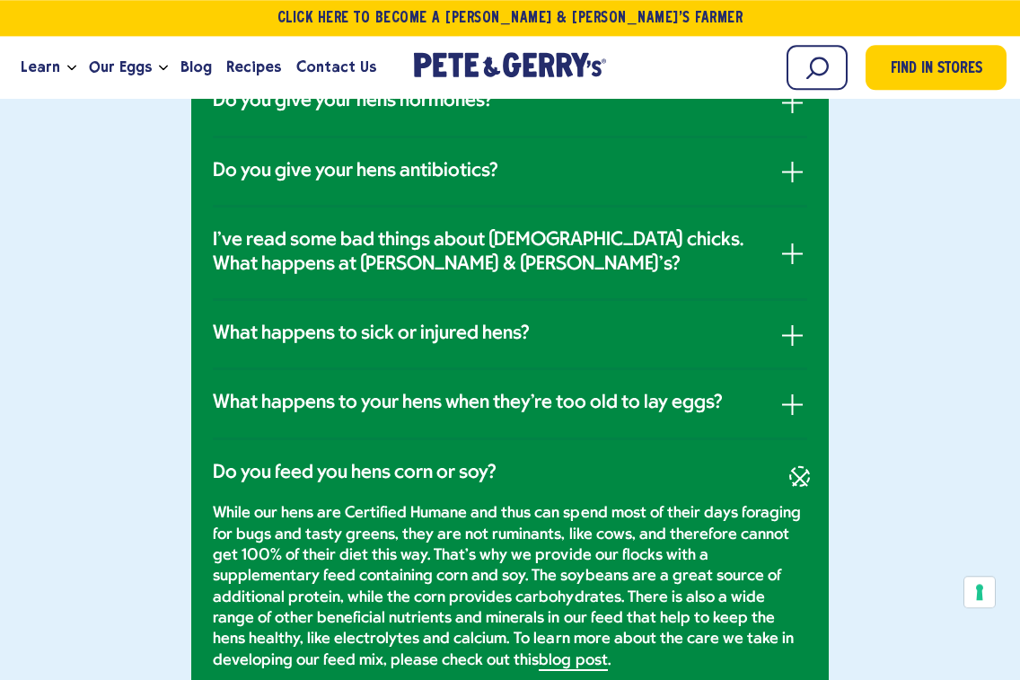
click at [793, 478] on span "button" at bounding box center [801, 478] width 16 height 16
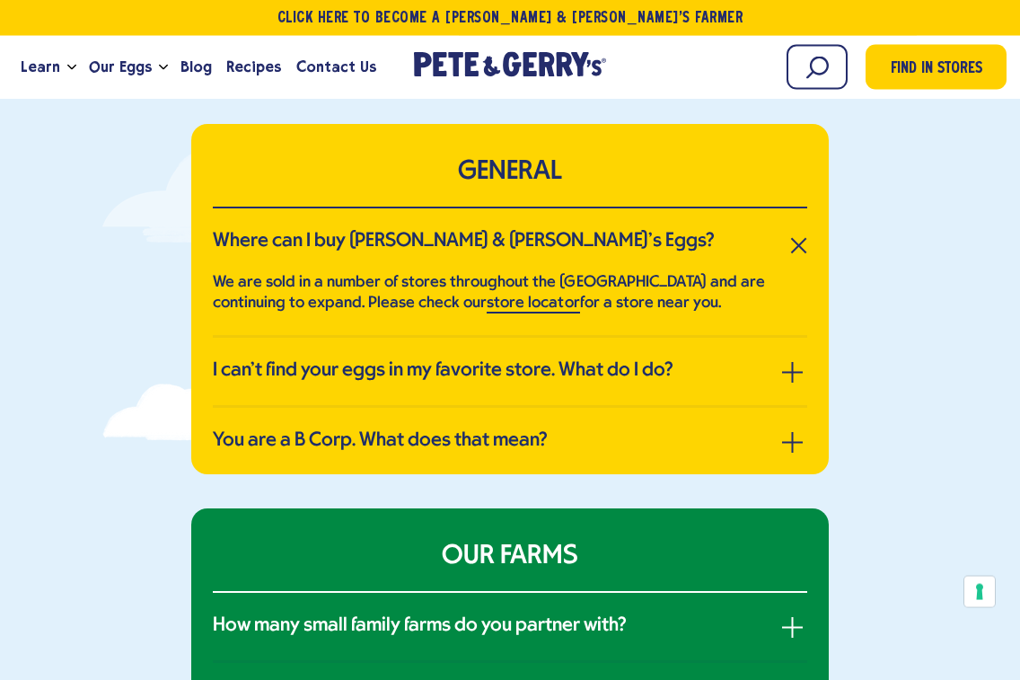
scroll to position [0, 0]
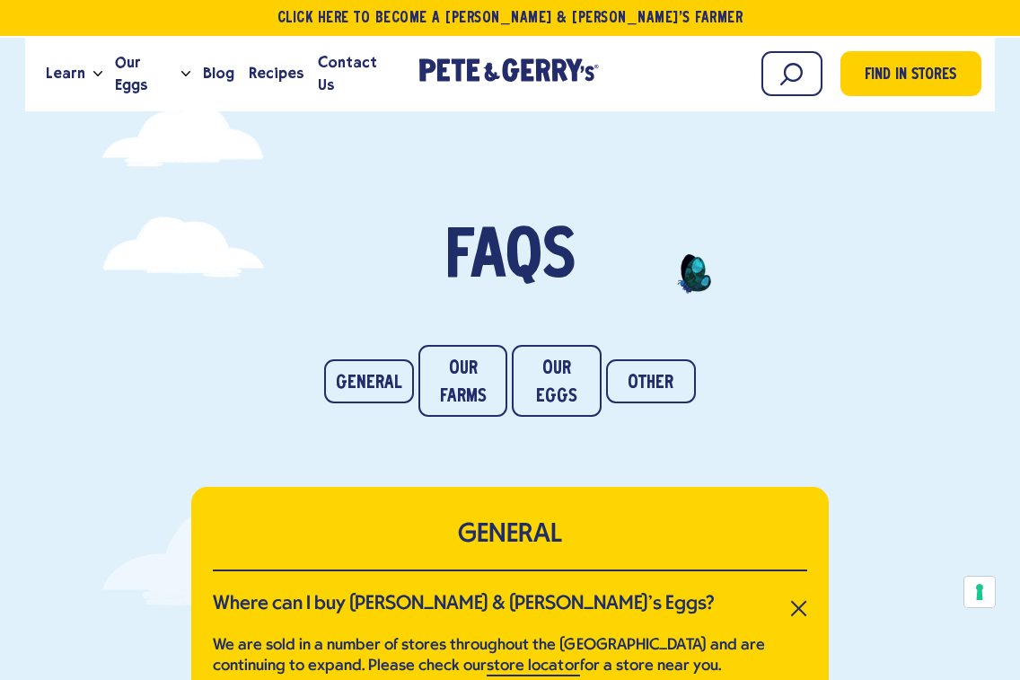
click at [82, 75] on span "Learn" at bounding box center [66, 73] width 40 height 22
click at [79, 72] on span "Learn" at bounding box center [66, 73] width 40 height 22
click at [87, 76] on link "Learn" at bounding box center [66, 73] width 54 height 48
click at [57, 79] on span "Learn" at bounding box center [66, 73] width 40 height 22
click at [55, 75] on span "Learn" at bounding box center [66, 73] width 40 height 22
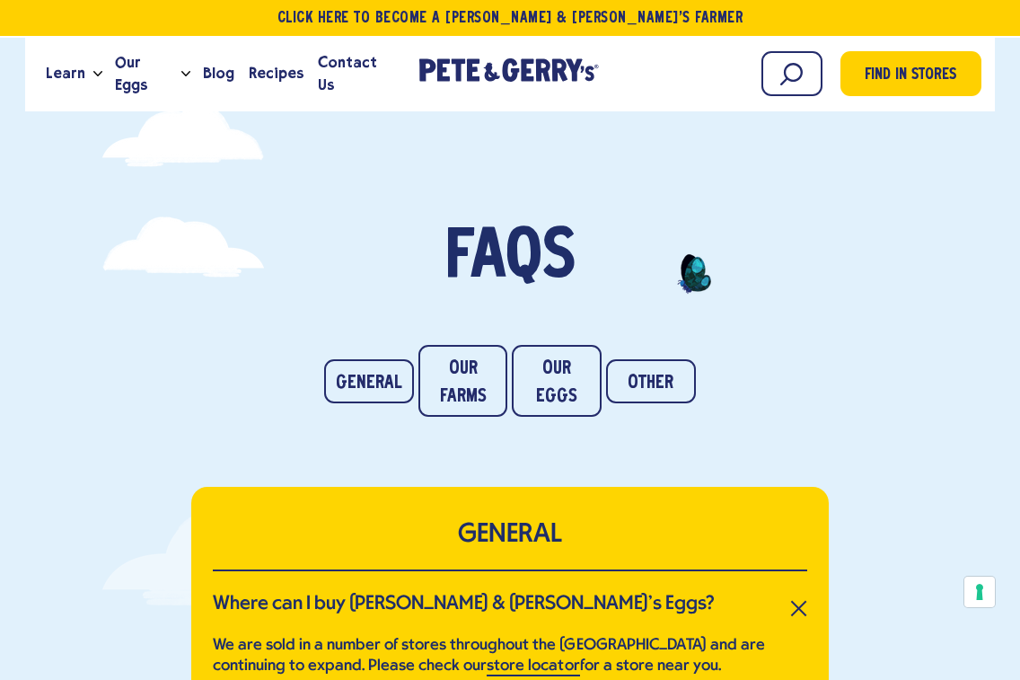
click at [59, 79] on span "Learn" at bounding box center [66, 73] width 40 height 22
click at [51, 75] on span "Learn" at bounding box center [66, 73] width 40 height 22
